Goal: Navigation & Orientation: Find specific page/section

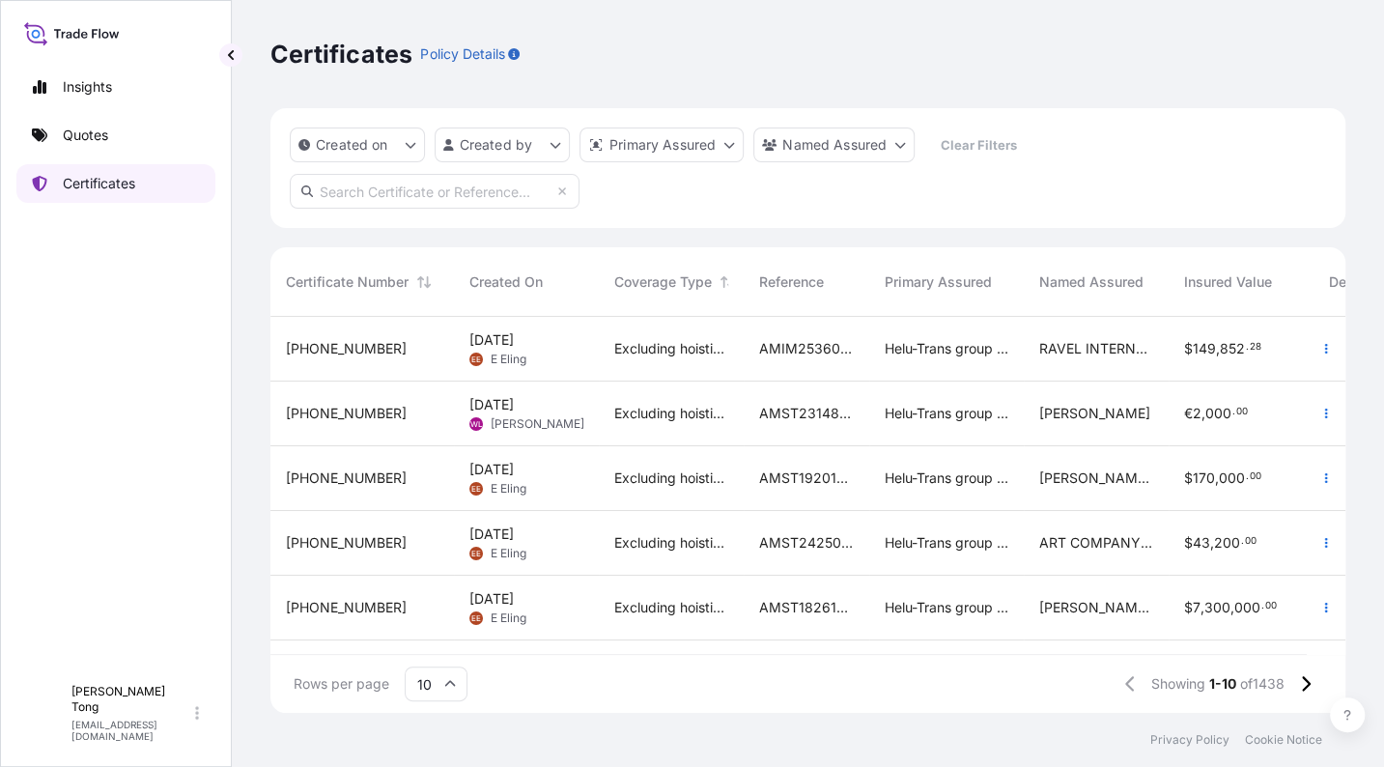
scroll to position [387, 1056]
click at [135, 174] on p "Certificates" at bounding box center [99, 183] width 72 height 19
click at [111, 137] on link "Quotes" at bounding box center [115, 135] width 199 height 39
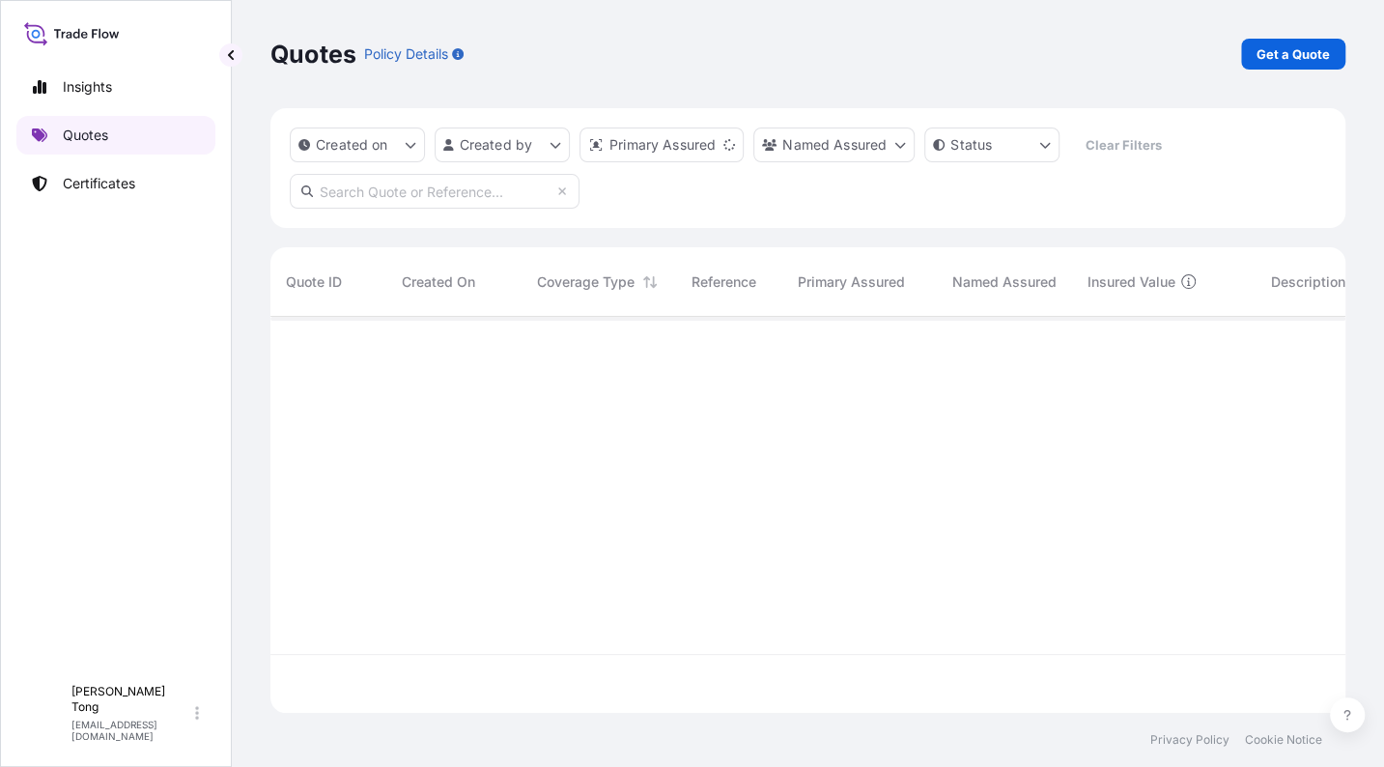
scroll to position [387, 1056]
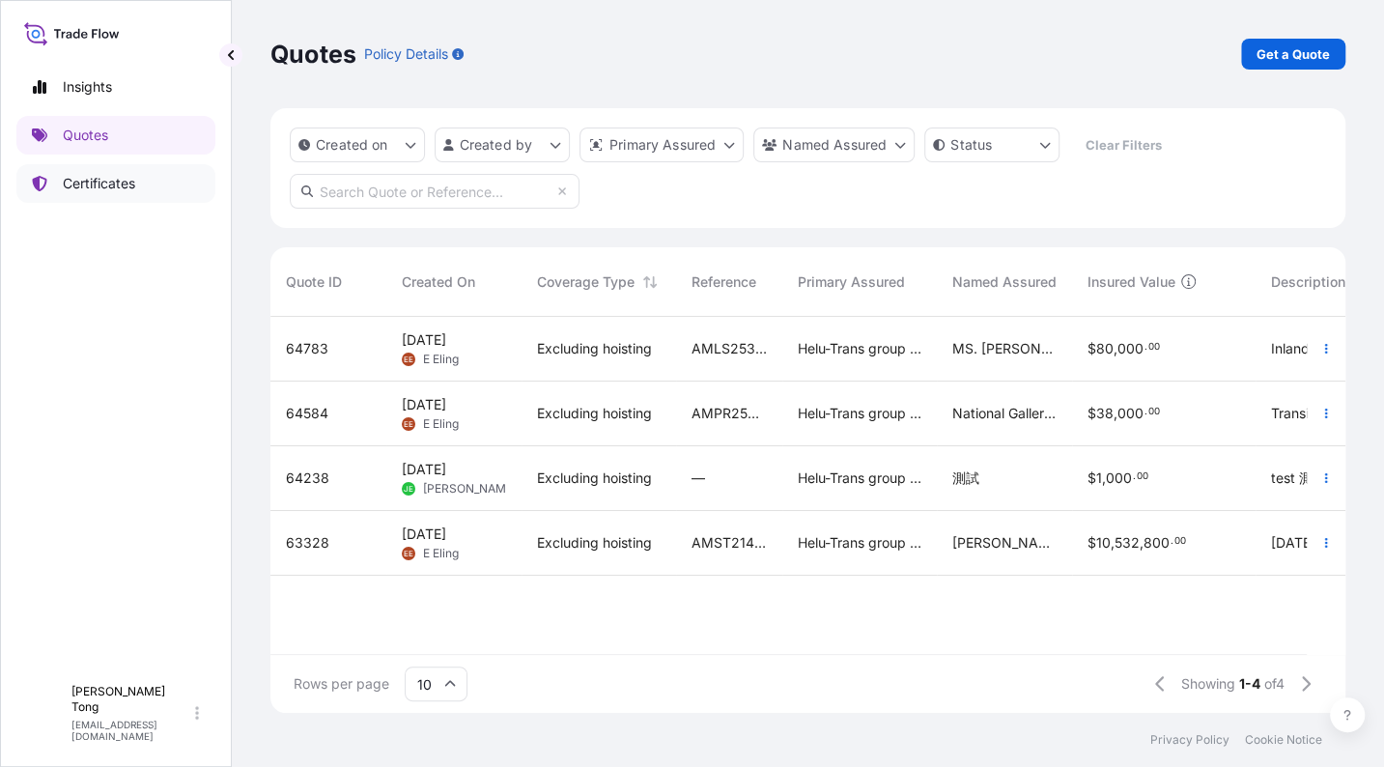
click at [107, 180] on p "Certificates" at bounding box center [99, 183] width 72 height 19
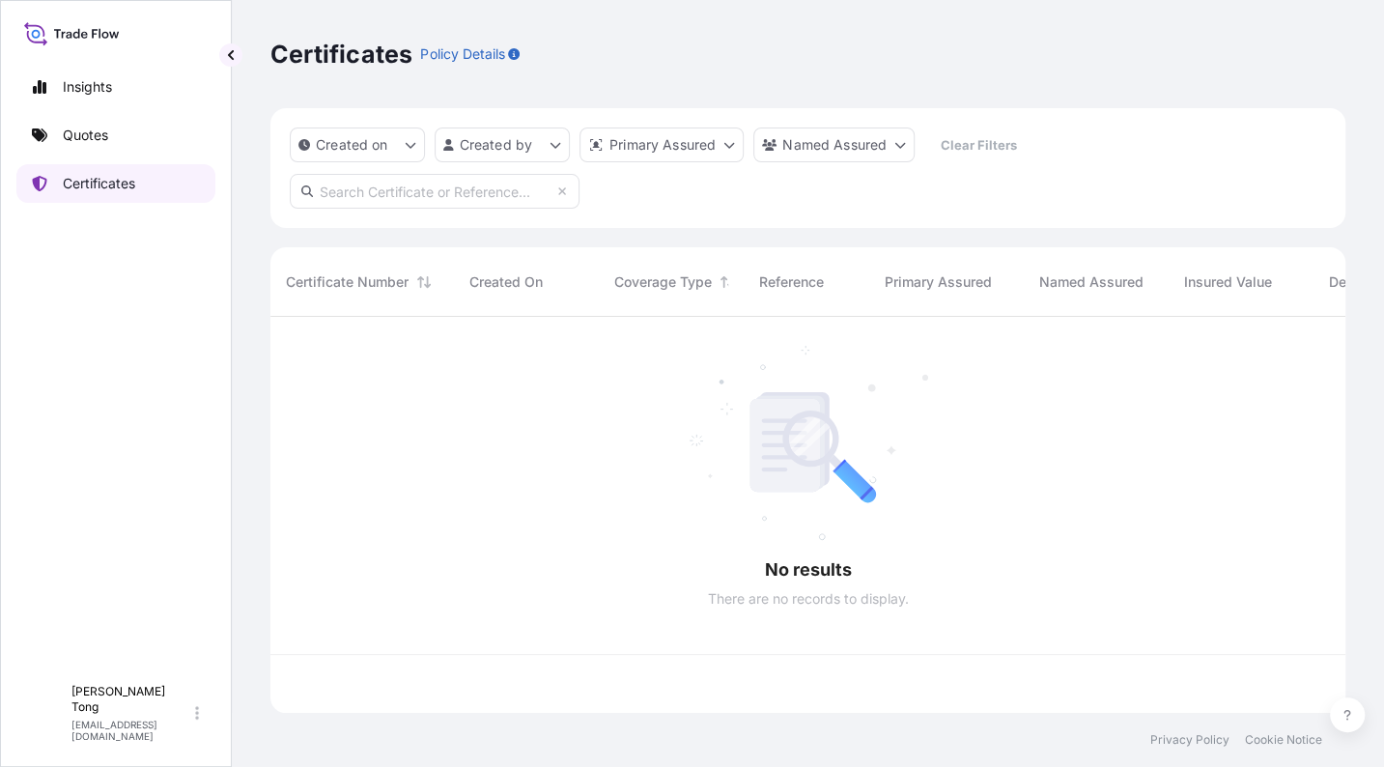
scroll to position [387, 1056]
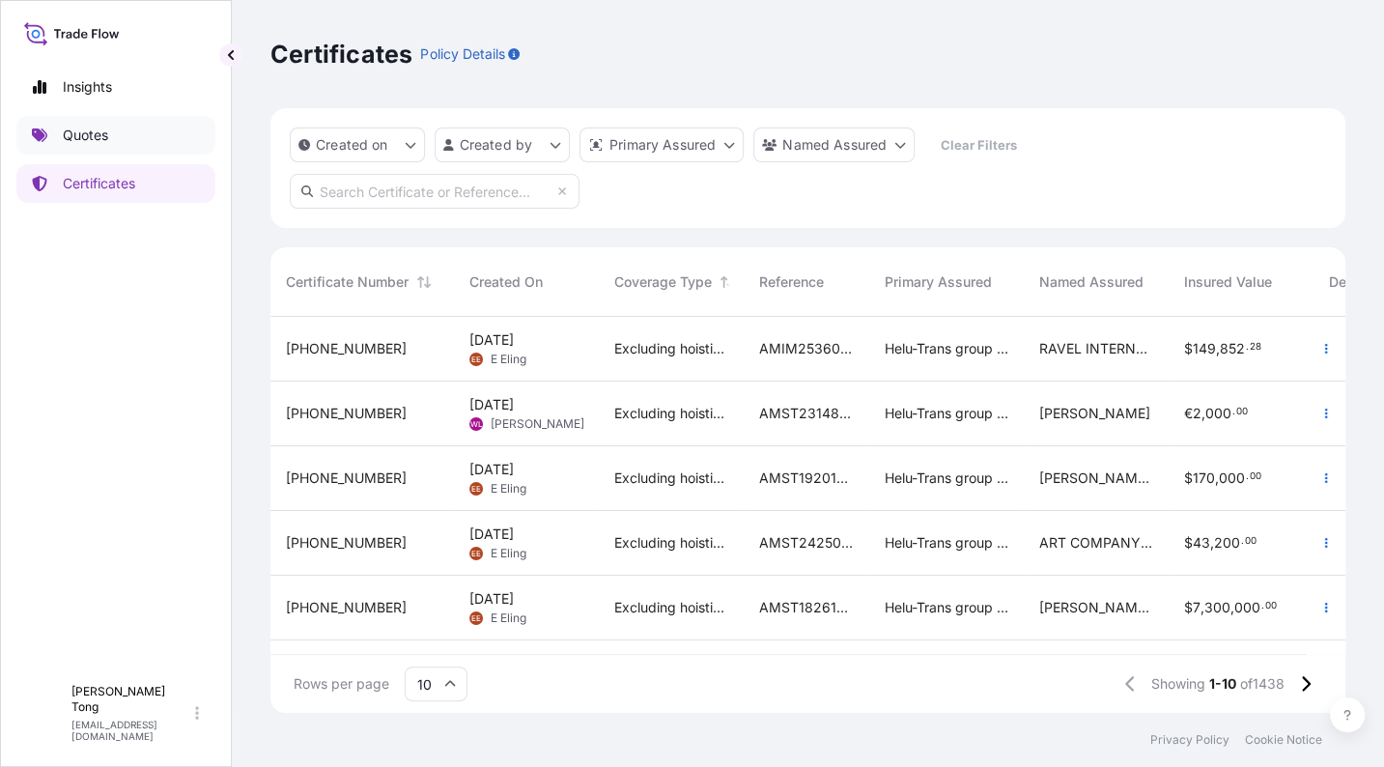
click at [89, 141] on p "Quotes" at bounding box center [85, 135] width 45 height 19
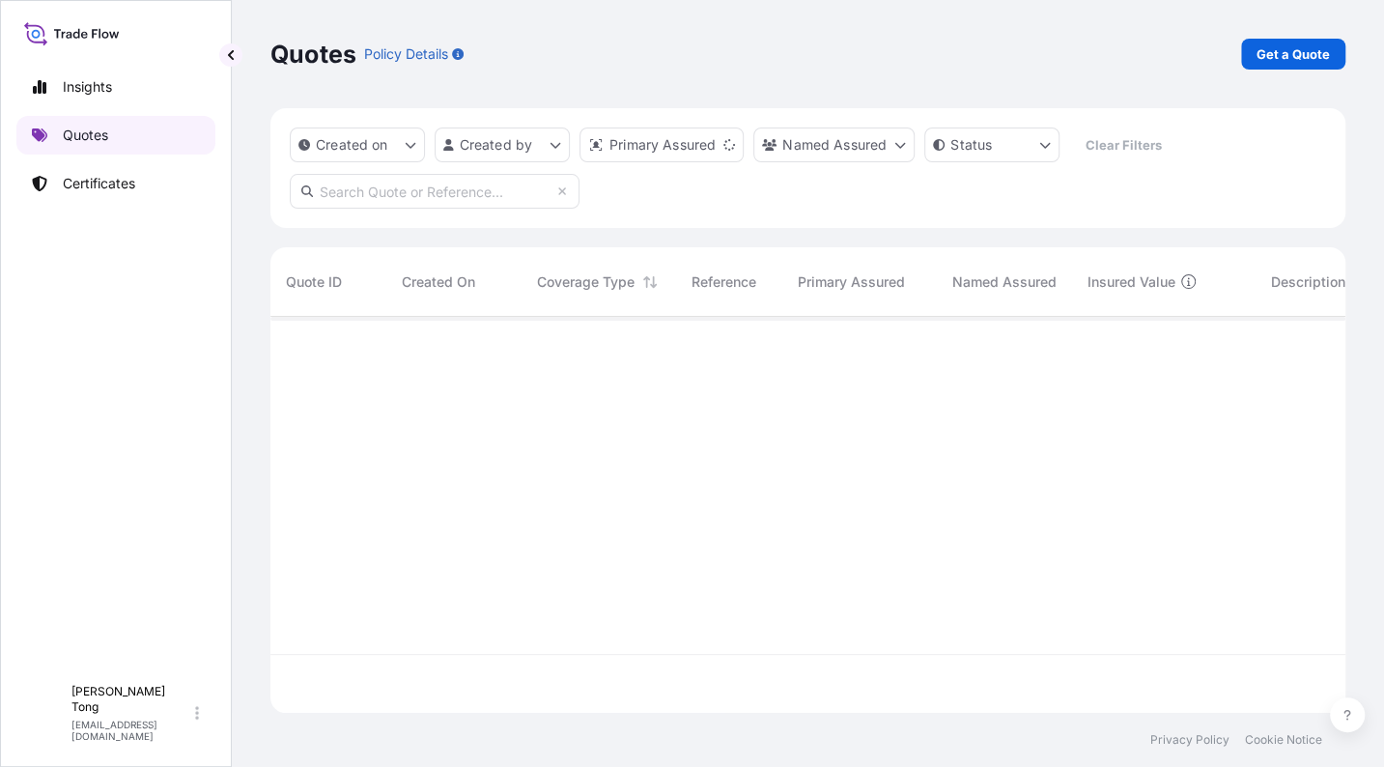
scroll to position [387, 1056]
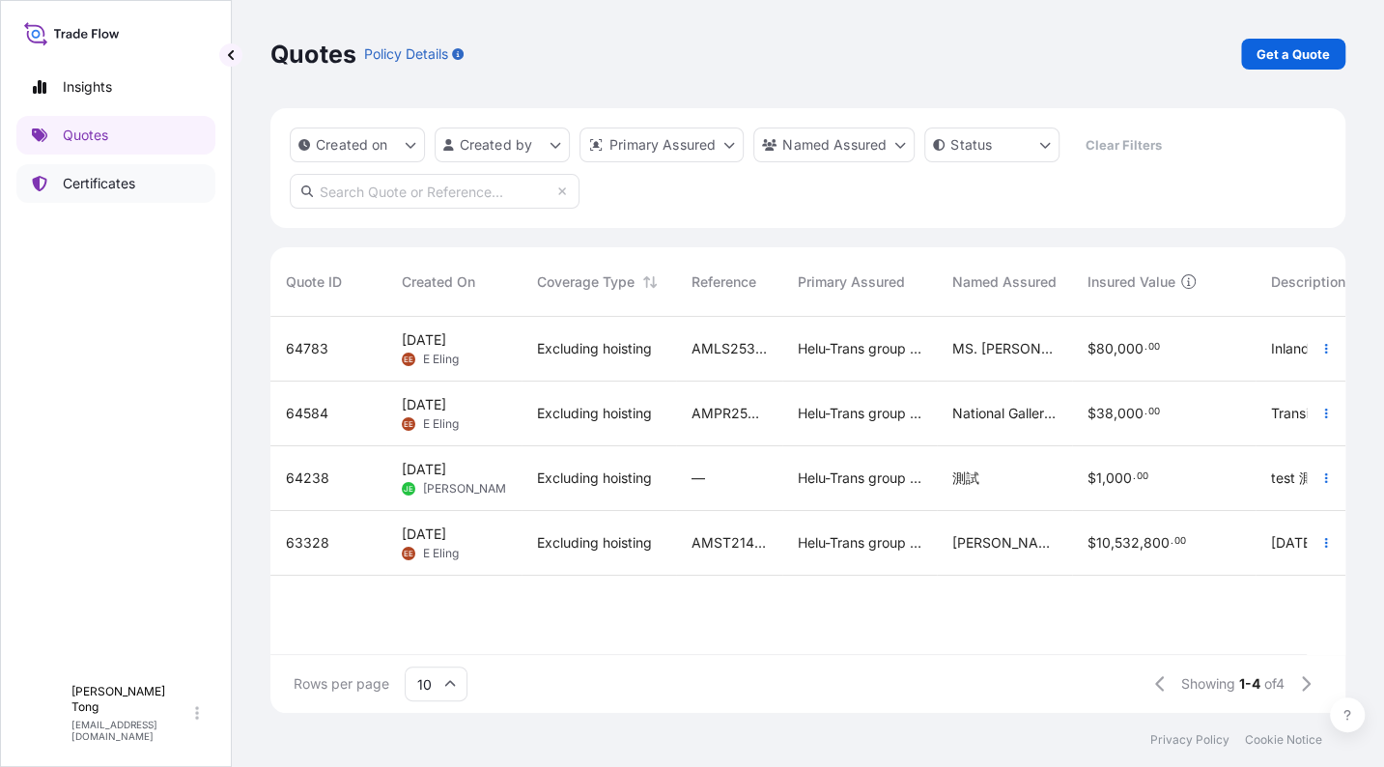
click at [94, 178] on p "Certificates" at bounding box center [99, 183] width 72 height 19
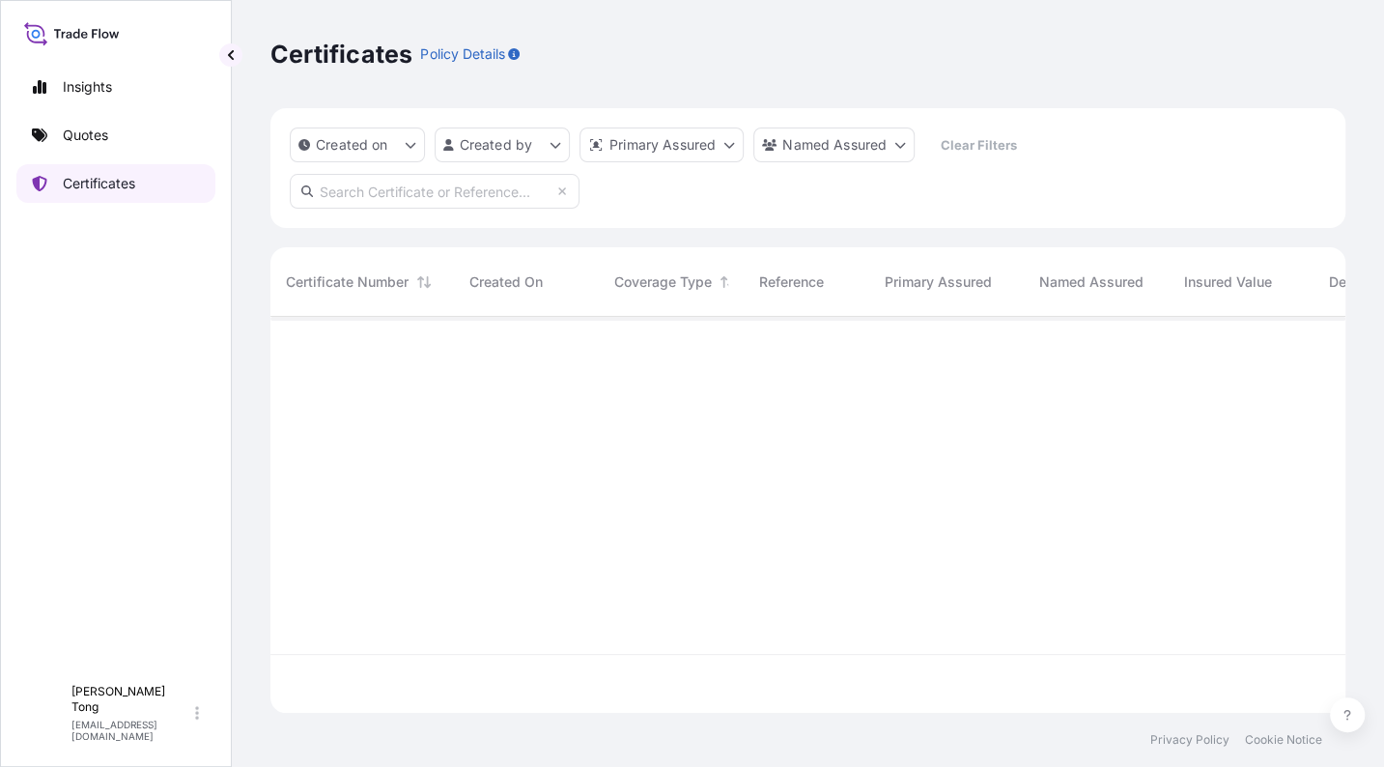
scroll to position [387, 1056]
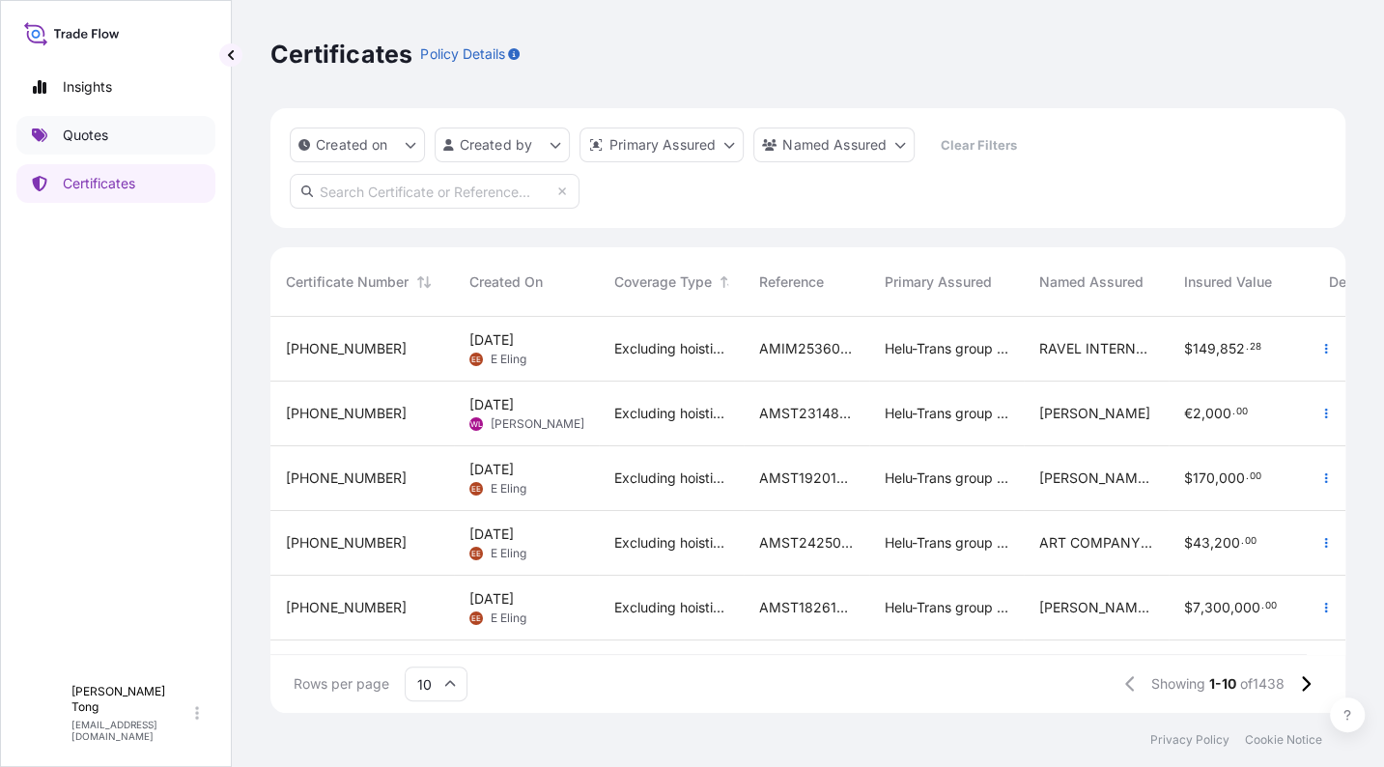
click at [99, 133] on p "Quotes" at bounding box center [85, 135] width 45 height 19
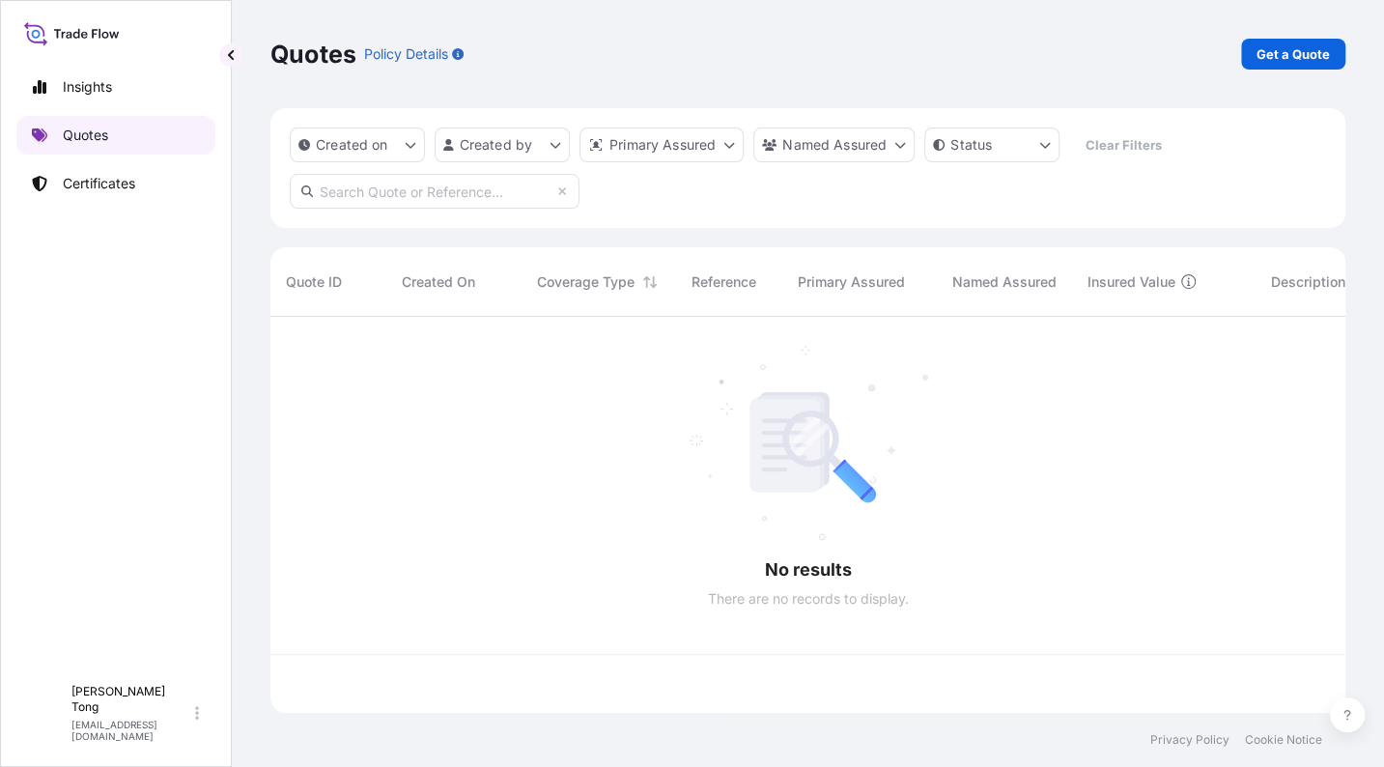
scroll to position [387, 1056]
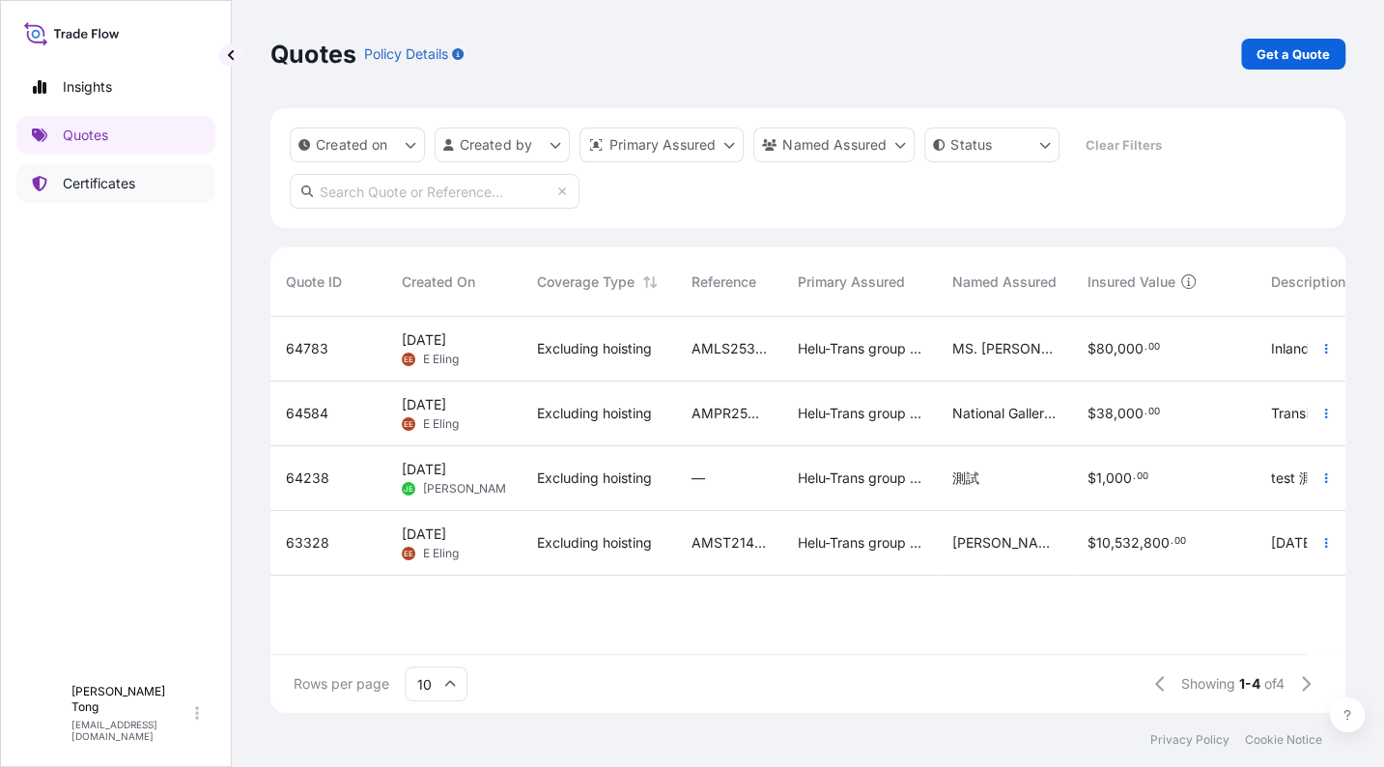
click at [94, 193] on link "Certificates" at bounding box center [115, 183] width 199 height 39
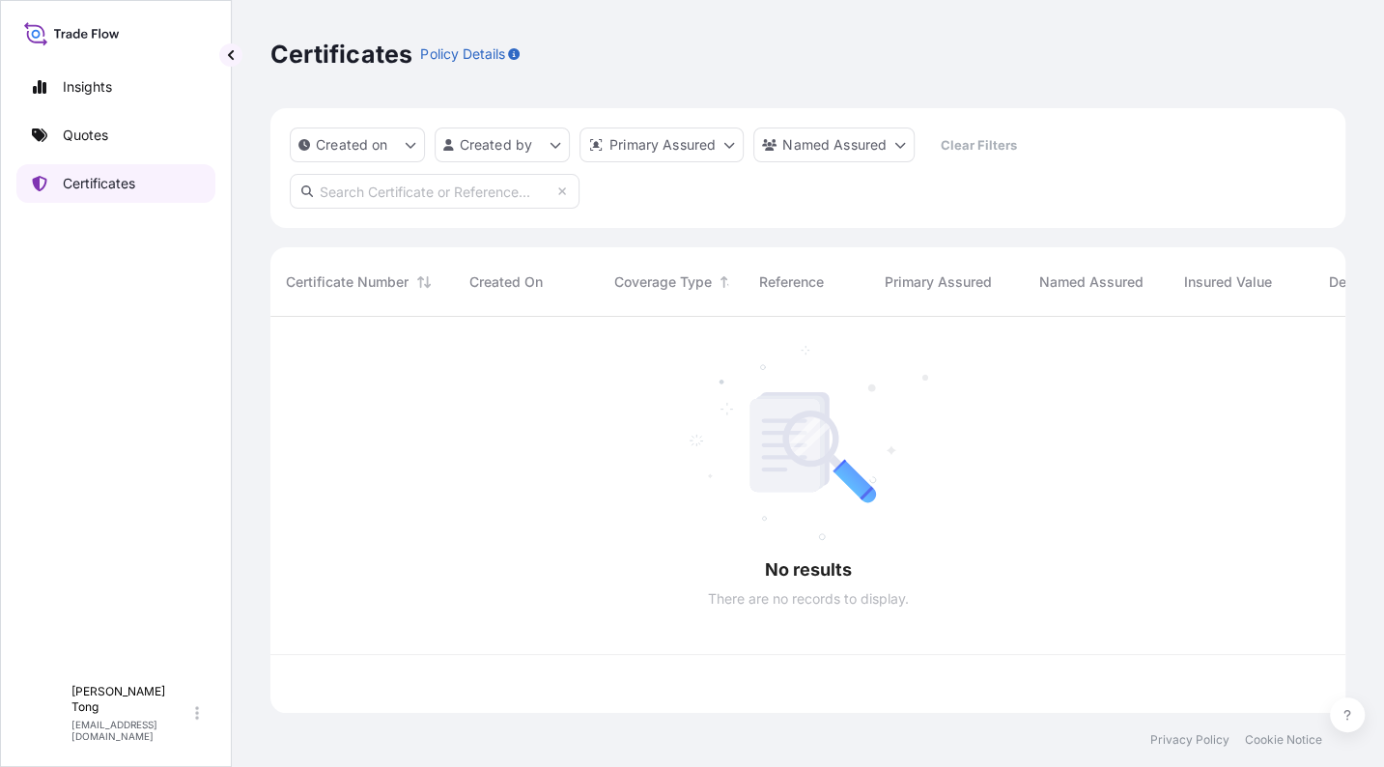
scroll to position [387, 1056]
